Goal: Information Seeking & Learning: Learn about a topic

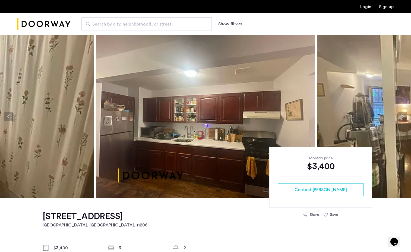
click at [271, 125] on img at bounding box center [205, 116] width 219 height 163
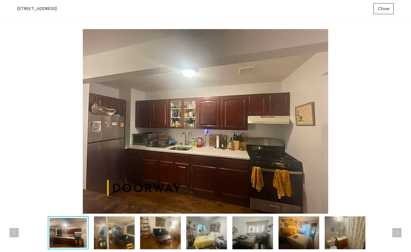
click at [398, 231] on button "Next apartment" at bounding box center [396, 232] width 9 height 9
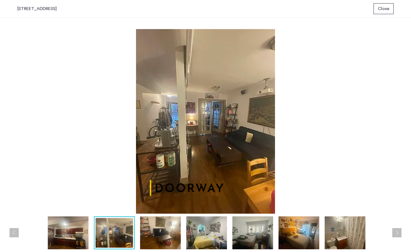
click at [398, 231] on button "Next apartment" at bounding box center [396, 232] width 9 height 9
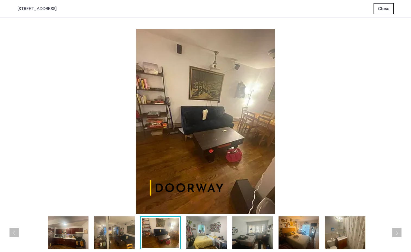
click at [398, 232] on button "Next apartment" at bounding box center [396, 232] width 9 height 9
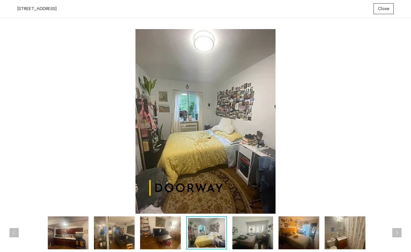
click at [398, 232] on button "Next apartment" at bounding box center [396, 232] width 9 height 9
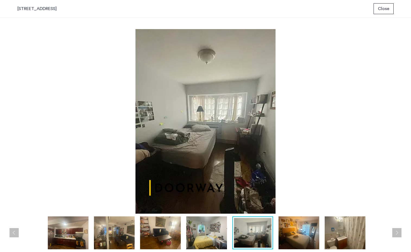
click at [398, 232] on button "Next apartment" at bounding box center [396, 232] width 9 height 9
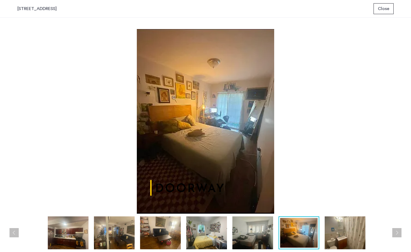
click at [398, 232] on button "Next apartment" at bounding box center [396, 232] width 9 height 9
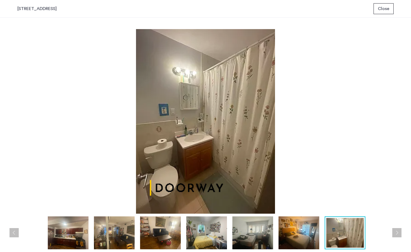
click at [398, 232] on button "Next apartment" at bounding box center [396, 232] width 9 height 9
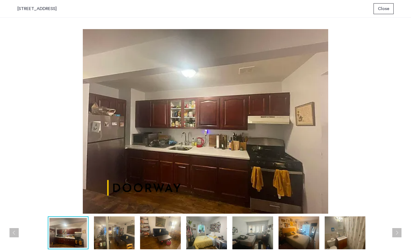
click at [398, 232] on button "Next apartment" at bounding box center [396, 232] width 9 height 9
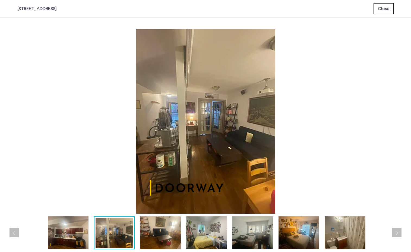
click at [398, 232] on button "Next apartment" at bounding box center [396, 232] width 9 height 9
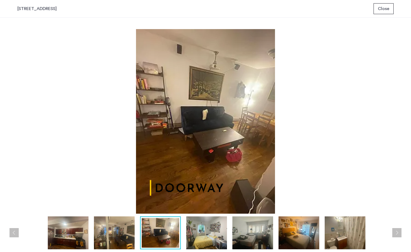
click at [398, 232] on button "Next apartment" at bounding box center [396, 232] width 9 height 9
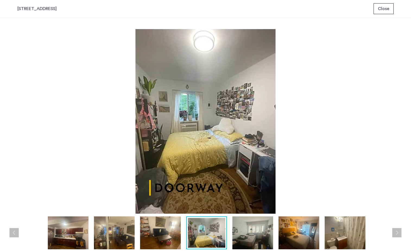
click at [398, 232] on button "Next apartment" at bounding box center [396, 232] width 9 height 9
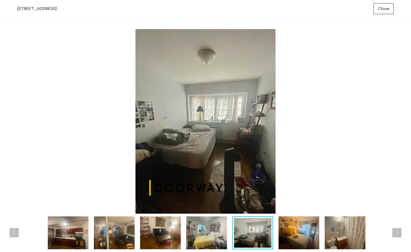
click at [398, 232] on button "Next apartment" at bounding box center [396, 232] width 9 height 9
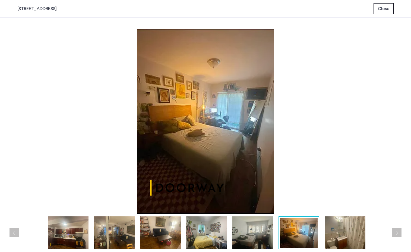
click at [398, 232] on button "Next apartment" at bounding box center [396, 232] width 9 height 9
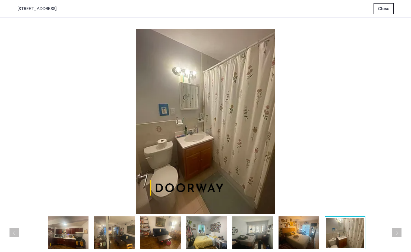
click at [398, 232] on button "Next apartment" at bounding box center [396, 232] width 9 height 9
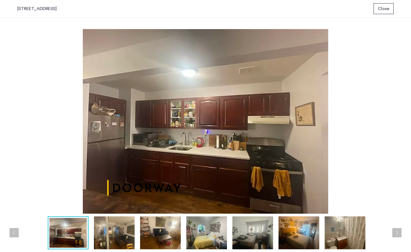
click at [398, 232] on button "Next apartment" at bounding box center [396, 232] width 9 height 9
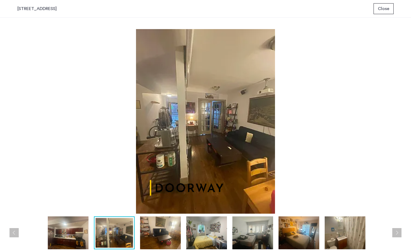
click at [398, 232] on button "Next apartment" at bounding box center [396, 232] width 9 height 9
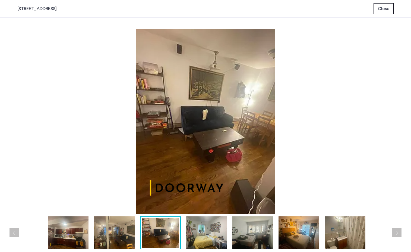
click at [398, 232] on button "Next apartment" at bounding box center [396, 232] width 9 height 9
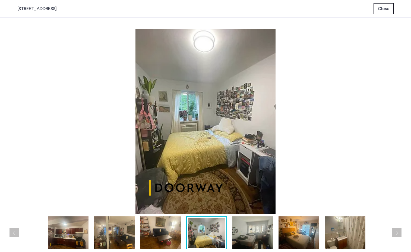
click at [398, 232] on button "Next apartment" at bounding box center [396, 232] width 9 height 9
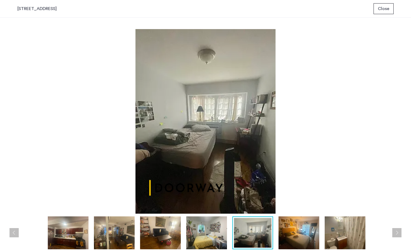
click at [398, 232] on button "Next apartment" at bounding box center [396, 232] width 9 height 9
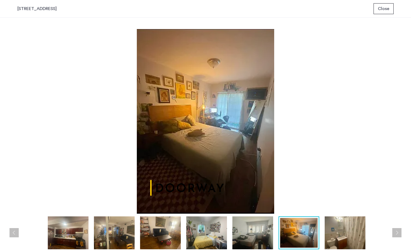
click at [386, 12] on button "Close" at bounding box center [384, 8] width 20 height 11
